Goal: Find specific page/section: Find specific page/section

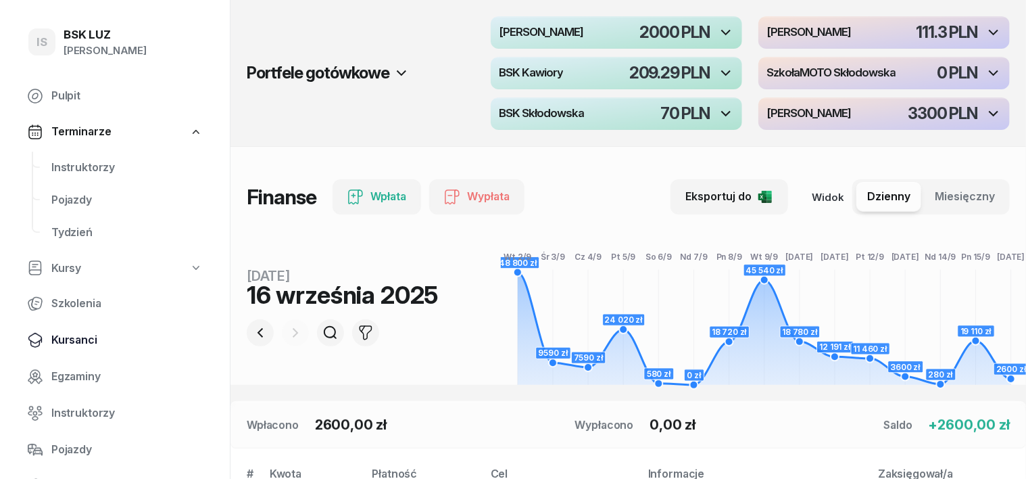
click at [74, 334] on span "Kursanci" at bounding box center [126, 340] width 151 height 18
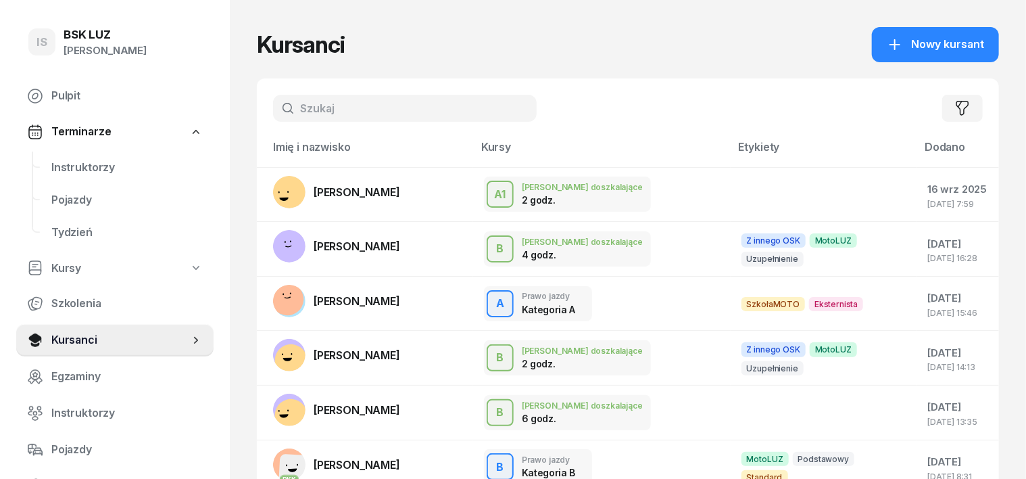
click at [308, 109] on input "text" at bounding box center [405, 108] width 264 height 27
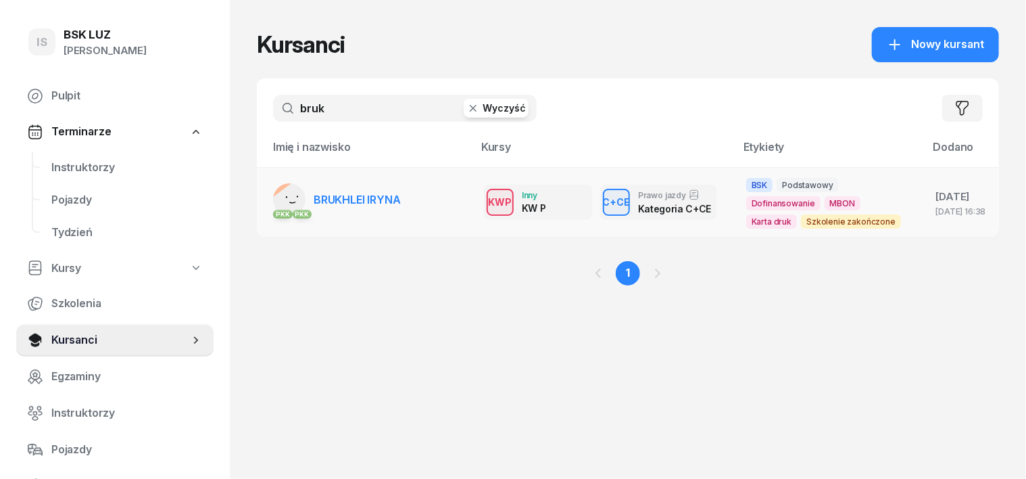
type input "bruk"
click at [268, 201] on rect at bounding box center [295, 205] width 55 height 55
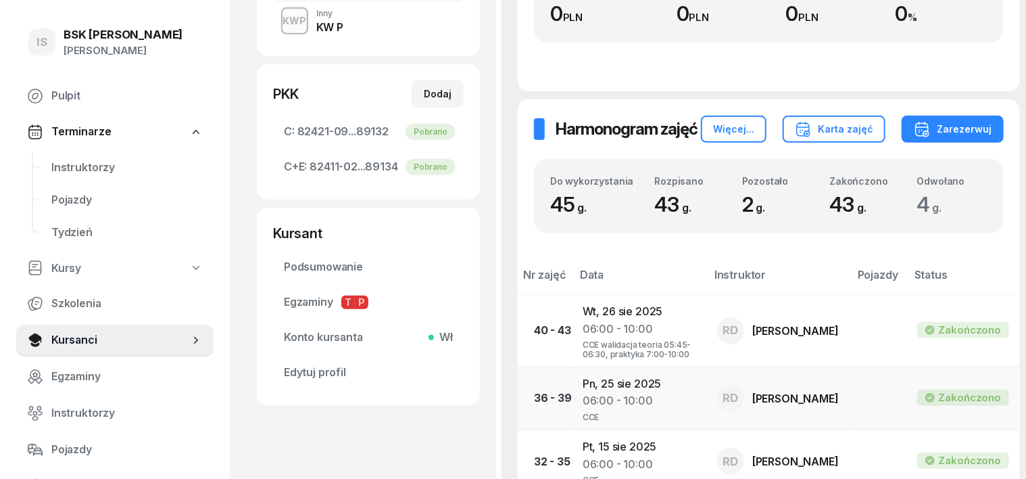
scroll to position [422, 0]
